Goal: Information Seeking & Learning: Learn about a topic

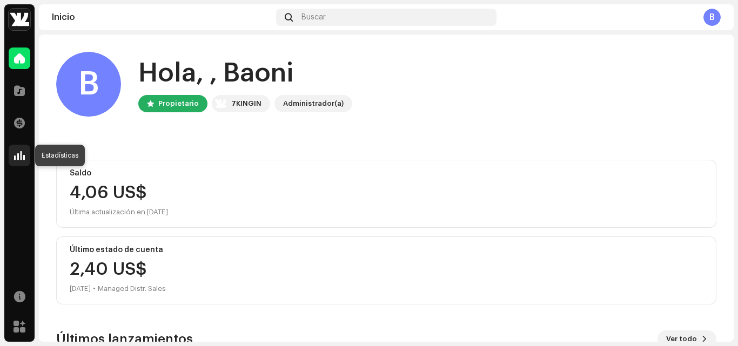
click at [12, 157] on div at bounding box center [20, 156] width 22 height 22
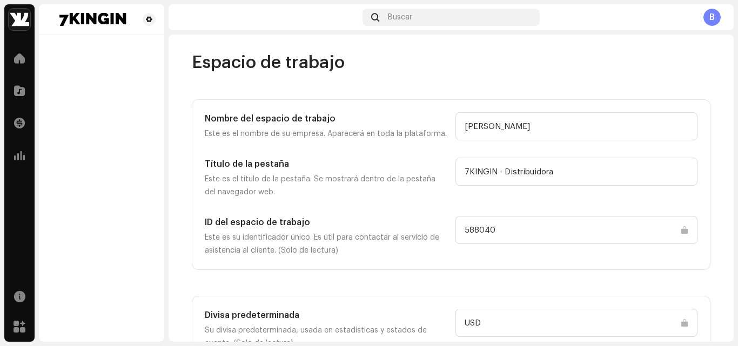
scroll to position [79, 0]
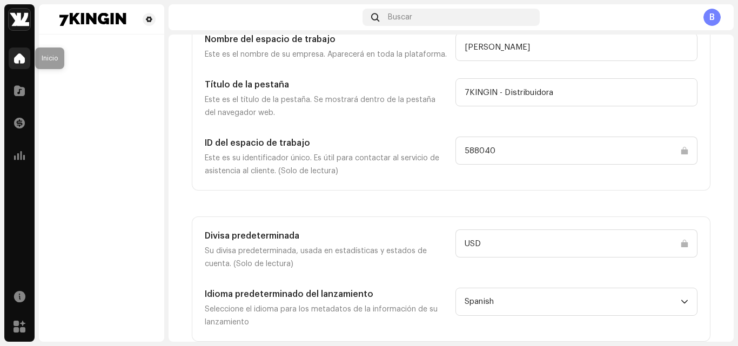
click at [21, 61] on span at bounding box center [19, 58] width 11 height 9
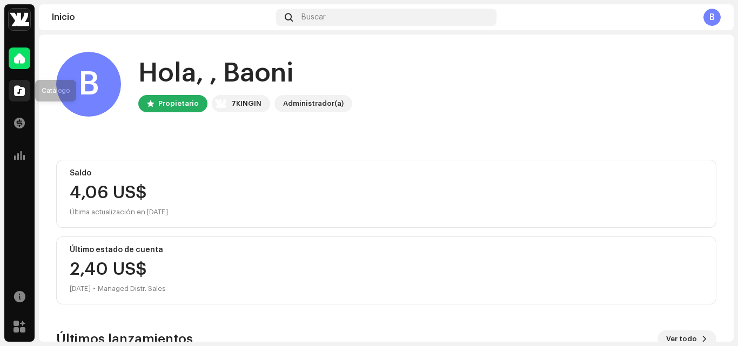
click at [17, 94] on span at bounding box center [19, 90] width 11 height 9
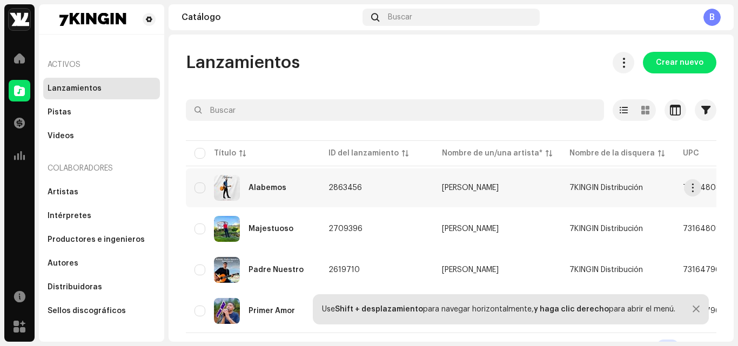
click at [295, 188] on div "Alabemos" at bounding box center [253, 188] width 117 height 26
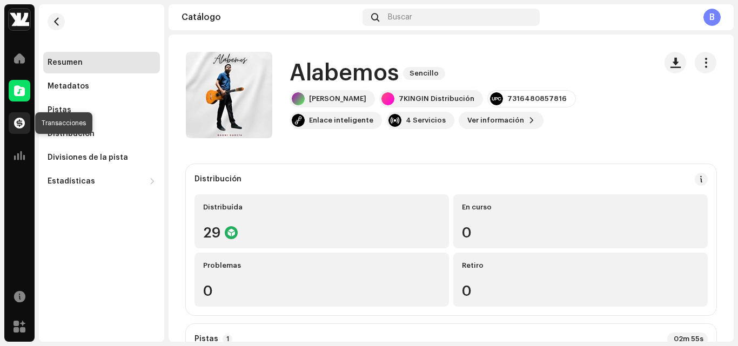
click at [21, 126] on span at bounding box center [19, 123] width 11 height 9
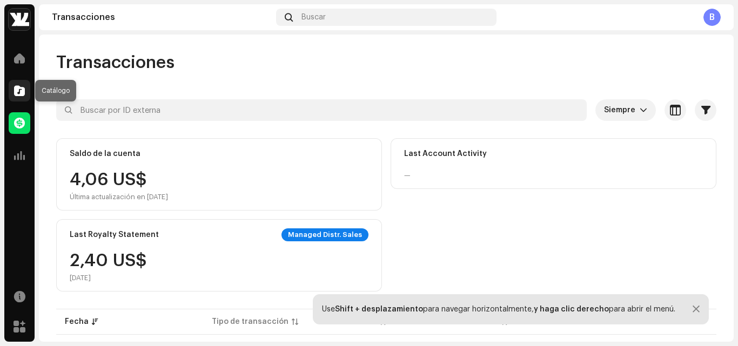
click at [19, 94] on span at bounding box center [19, 90] width 11 height 9
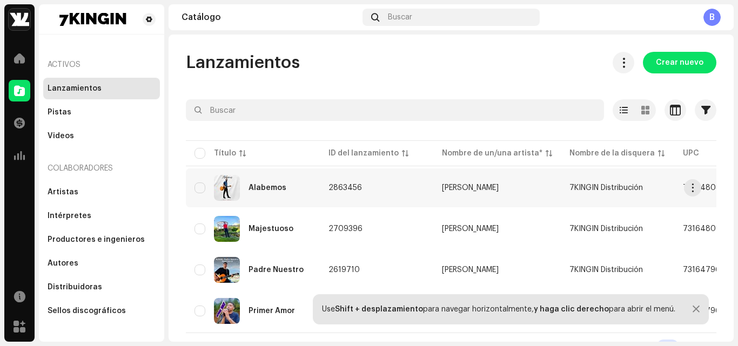
click at [267, 191] on div "Alabemos" at bounding box center [268, 188] width 38 height 8
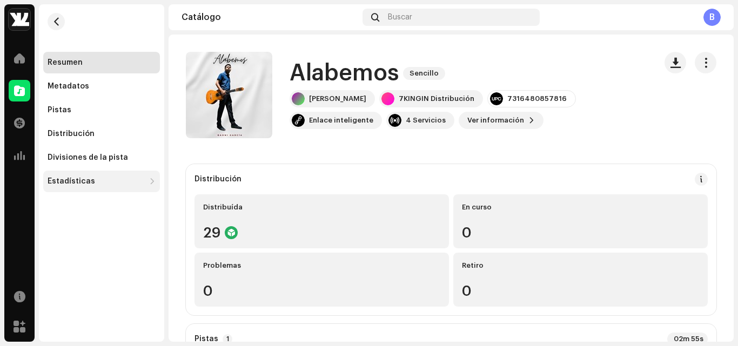
click at [106, 182] on div "Estadísticas" at bounding box center [96, 181] width 97 height 9
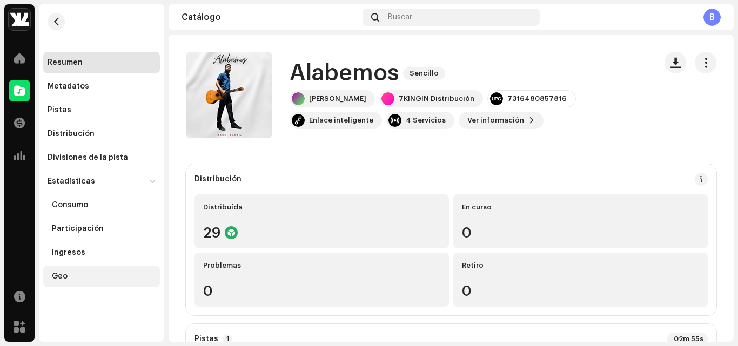
click at [80, 277] on div "Geo" at bounding box center [104, 276] width 104 height 9
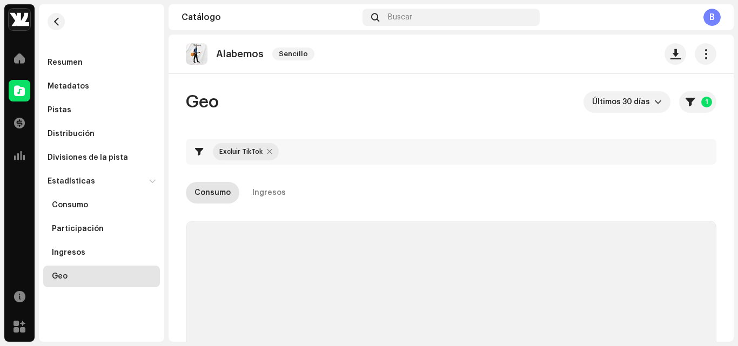
checkbox input "true"
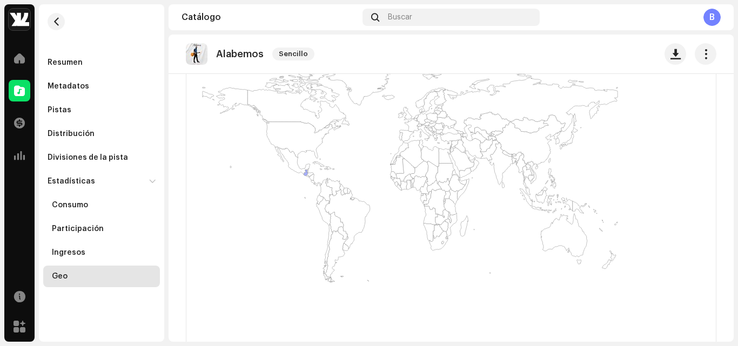
scroll to position [324, 0]
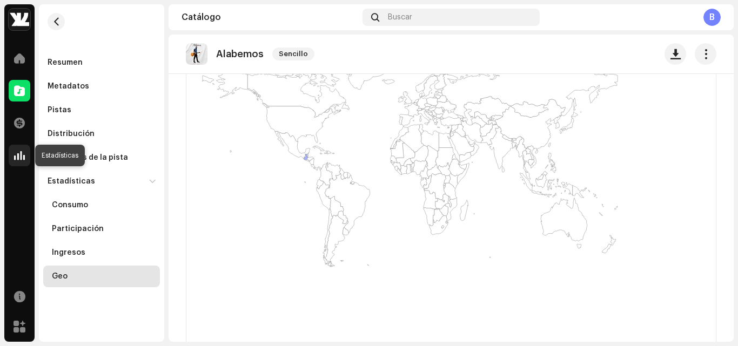
click at [21, 152] on span at bounding box center [19, 155] width 11 height 9
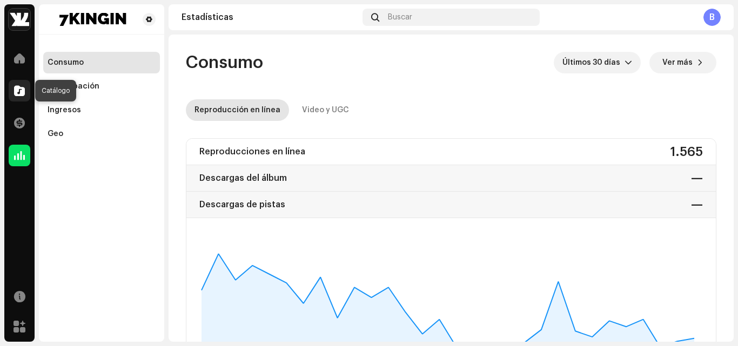
click at [17, 89] on span at bounding box center [19, 90] width 11 height 9
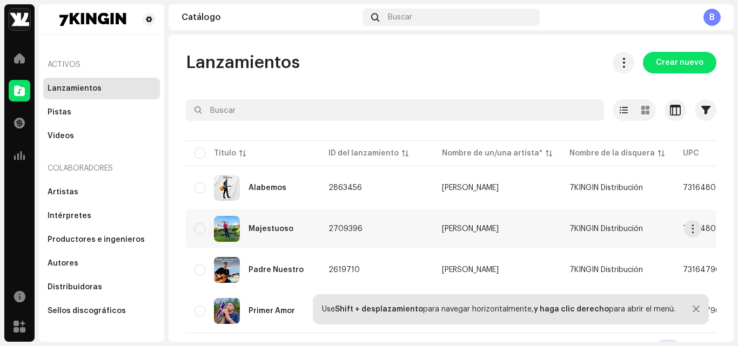
click at [258, 221] on div "Majestuoso" at bounding box center [253, 229] width 117 height 26
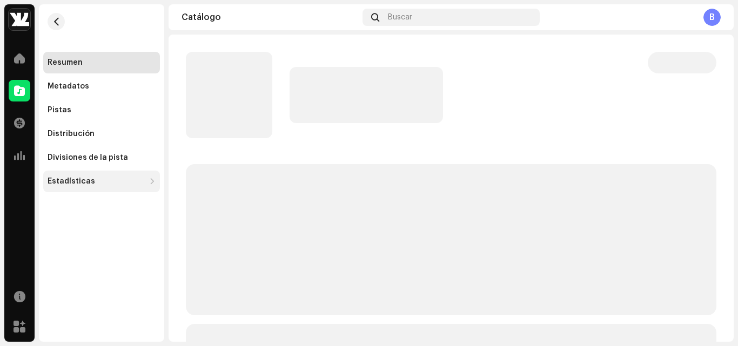
click at [93, 182] on div "Estadísticas" at bounding box center [96, 181] width 97 height 9
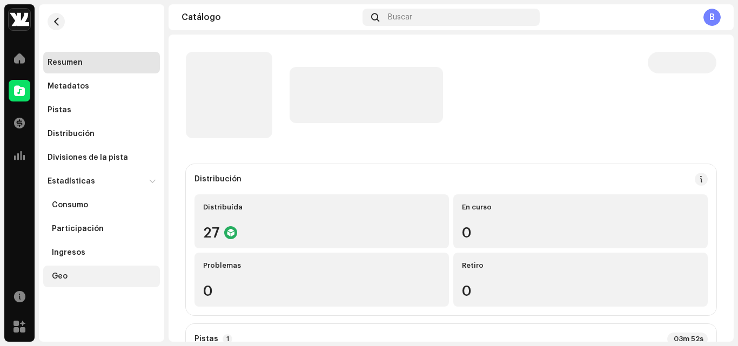
click at [76, 277] on div "Geo" at bounding box center [104, 276] width 104 height 9
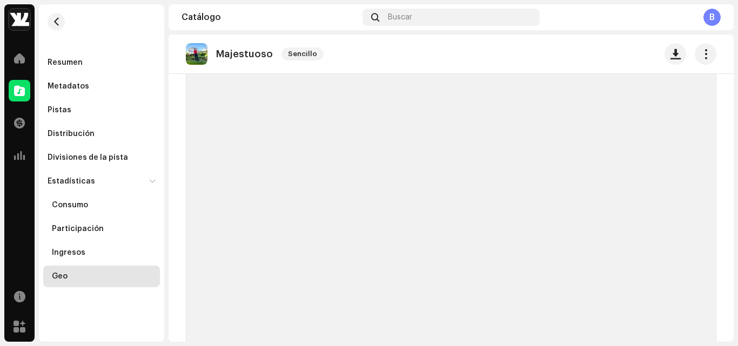
scroll to position [324, 0]
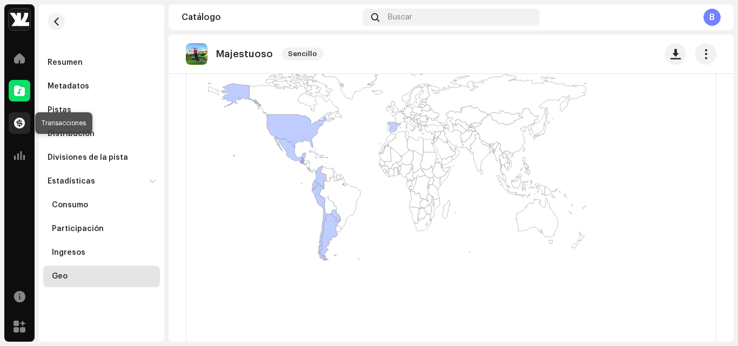
click at [19, 123] on span at bounding box center [19, 123] width 11 height 9
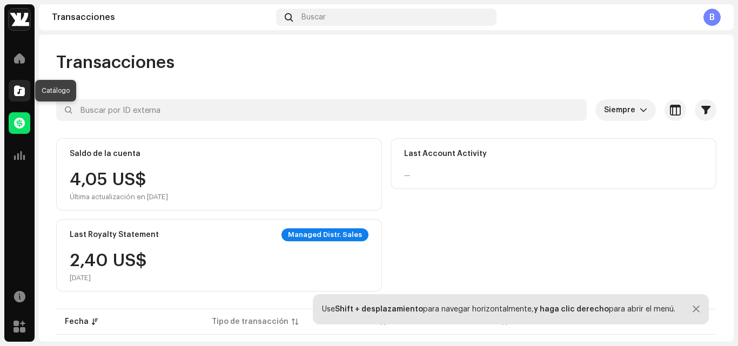
click at [17, 98] on div at bounding box center [20, 91] width 22 height 22
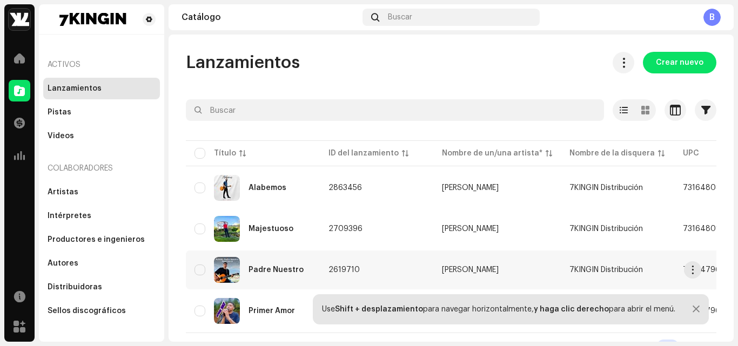
click at [230, 273] on img at bounding box center [227, 270] width 26 height 26
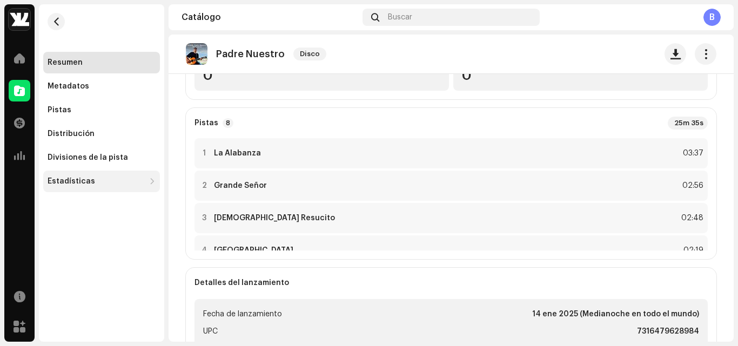
click at [94, 178] on div "Estadísticas" at bounding box center [96, 181] width 97 height 9
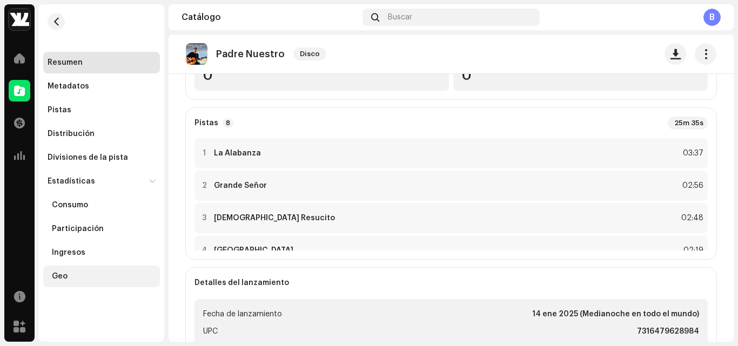
click at [75, 271] on div "Geo" at bounding box center [101, 277] width 117 height 22
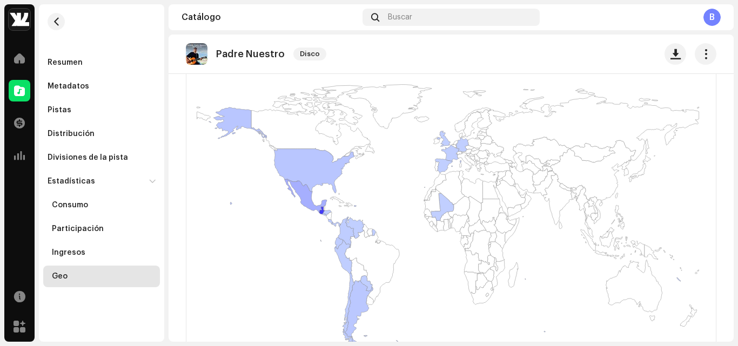
scroll to position [281, 0]
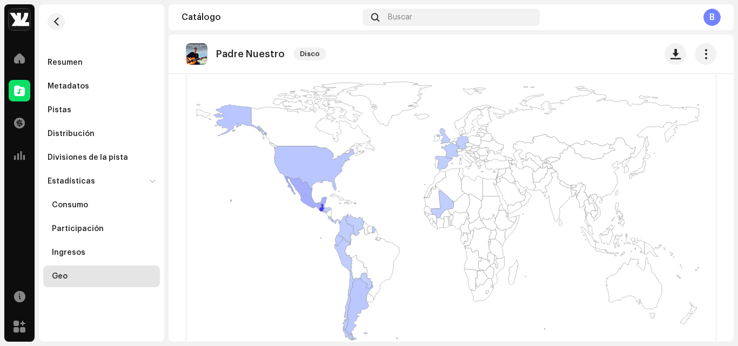
click at [715, 23] on div "B" at bounding box center [712, 17] width 17 height 17
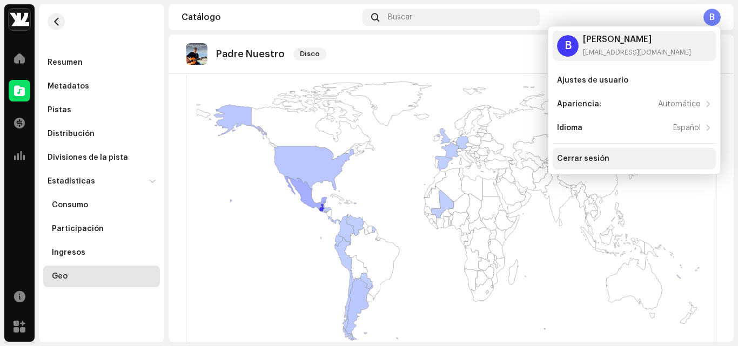
click at [615, 157] on div "Cerrar sesión" at bounding box center [634, 159] width 155 height 9
